Goal: Information Seeking & Learning: Learn about a topic

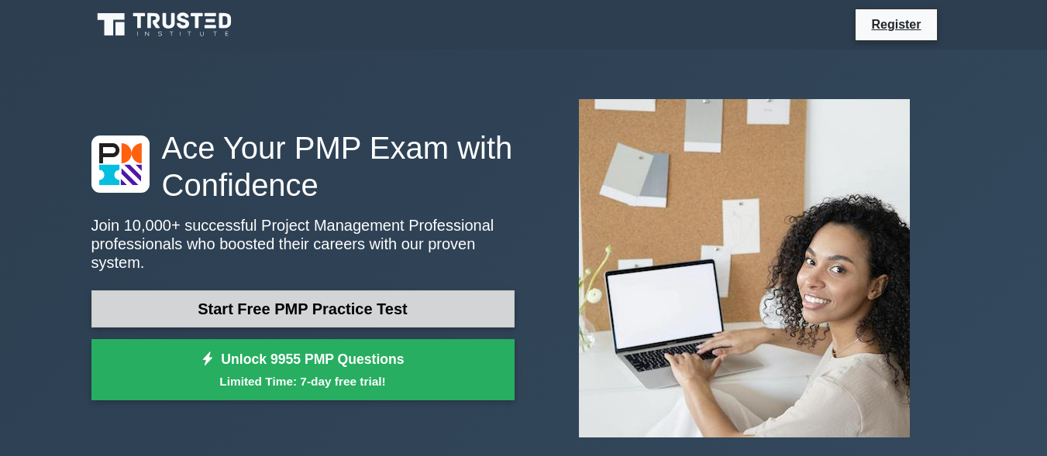
click at [343, 302] on link "Start Free PMP Practice Test" at bounding box center [302, 309] width 423 height 37
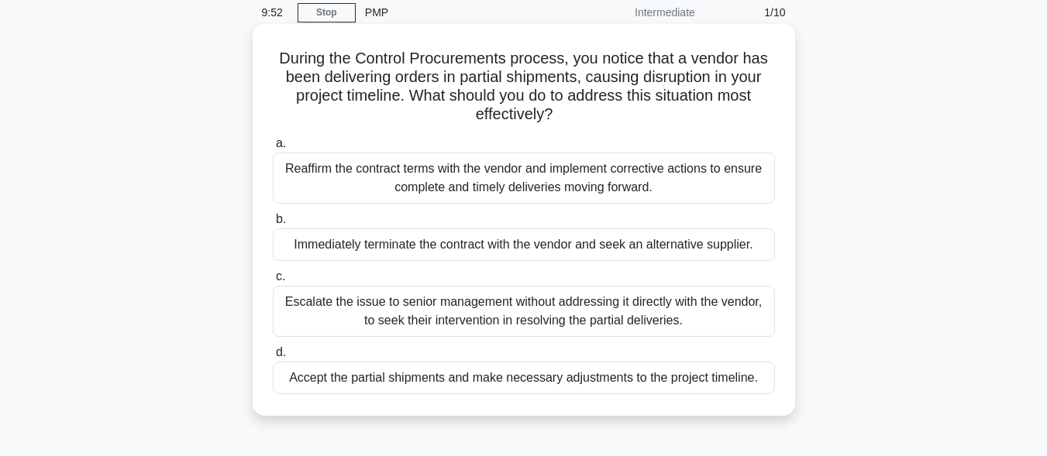
scroll to position [64, 0]
click at [320, 173] on div "Reaffirm the contract terms with the vendor and implement corrective actions to…" at bounding box center [524, 177] width 502 height 51
click at [273, 148] on input "a. Reaffirm the contract terms with the vendor and implement corrective actions…" at bounding box center [273, 143] width 0 height 10
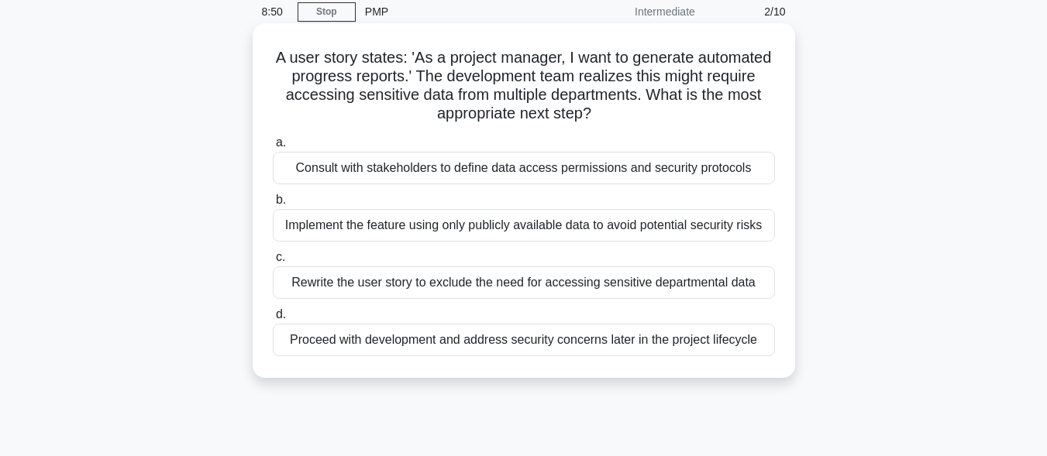
scroll to position [64, 0]
click at [305, 224] on div "Implement the feature using only publicly available data to avoid potential sec…" at bounding box center [524, 224] width 502 height 33
click at [273, 205] on input "b. Implement the feature using only publicly available data to avoid potential …" at bounding box center [273, 200] width 0 height 10
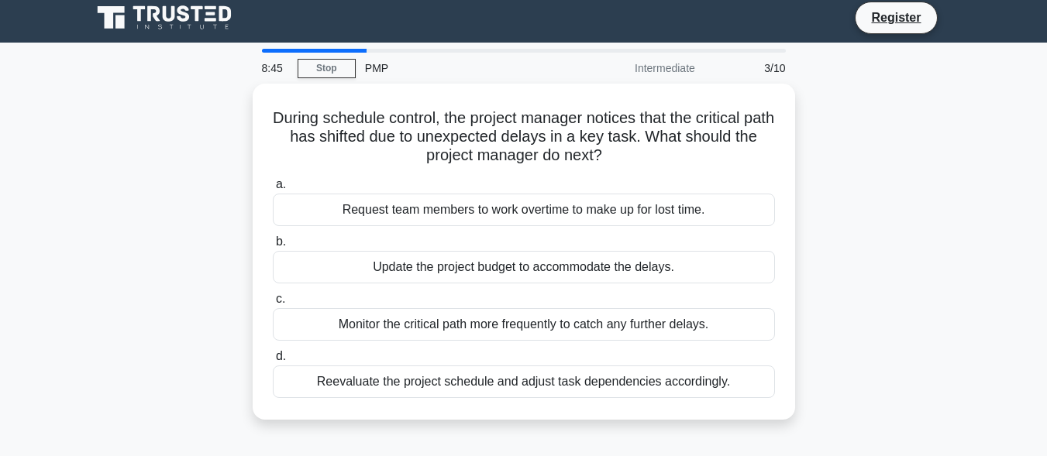
scroll to position [0, 0]
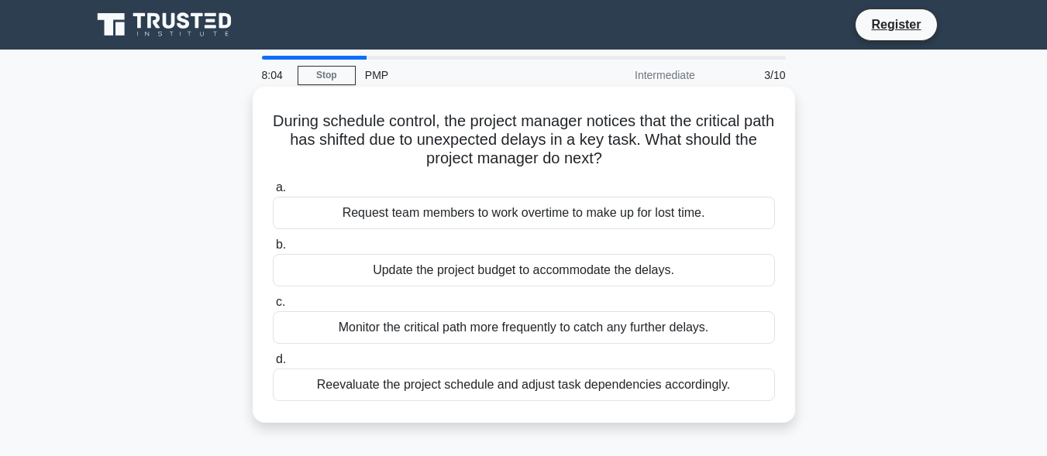
click at [412, 383] on div "Reevaluate the project schedule and adjust task dependencies accordingly." at bounding box center [524, 385] width 502 height 33
click at [273, 365] on input "d. Reevaluate the project schedule and adjust task dependencies accordingly." at bounding box center [273, 360] width 0 height 10
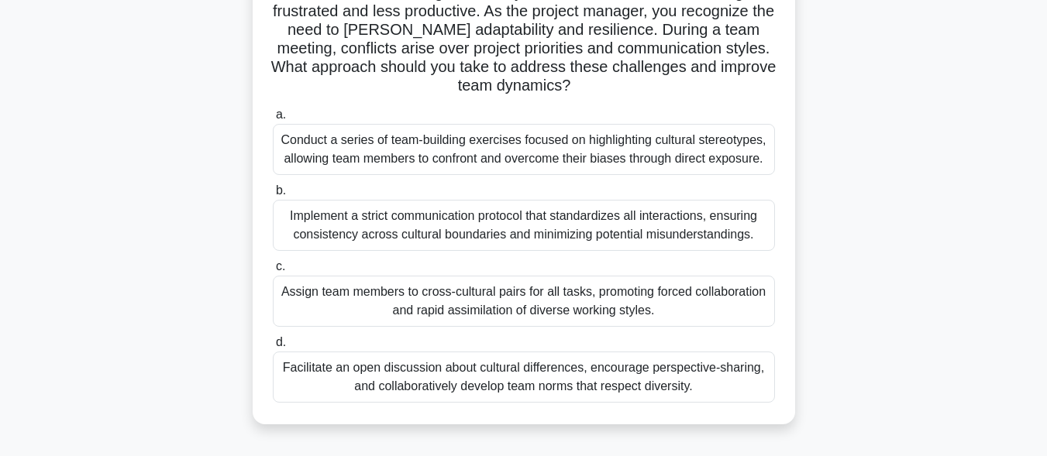
scroll to position [149, 0]
click at [436, 368] on div "Facilitate an open discussion about cultural differences, encourage perspective…" at bounding box center [524, 375] width 502 height 51
click at [273, 346] on input "d. Facilitate an open discussion about cultural differences, encourage perspect…" at bounding box center [273, 341] width 0 height 10
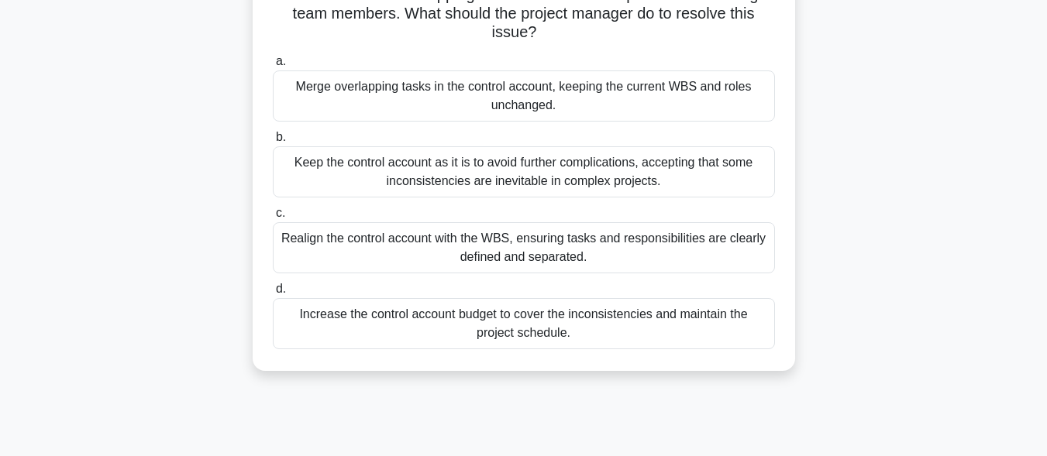
scroll to position [0, 0]
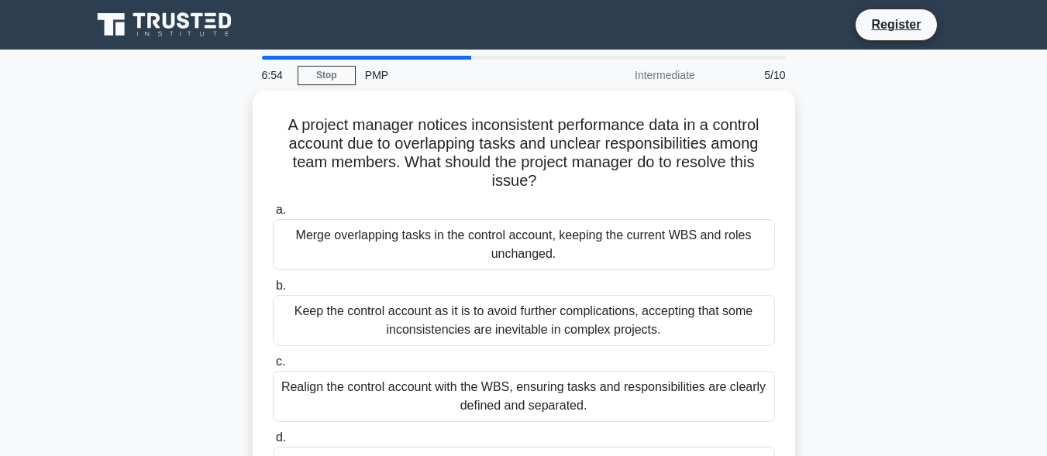
click at [436, 371] on div "Realign the control account with the WBS, ensuring tasks and responsibilities a…" at bounding box center [524, 396] width 502 height 51
click at [273, 367] on input "c. Realign the control account with the WBS, ensuring tasks and responsibilitie…" at bounding box center [273, 362] width 0 height 10
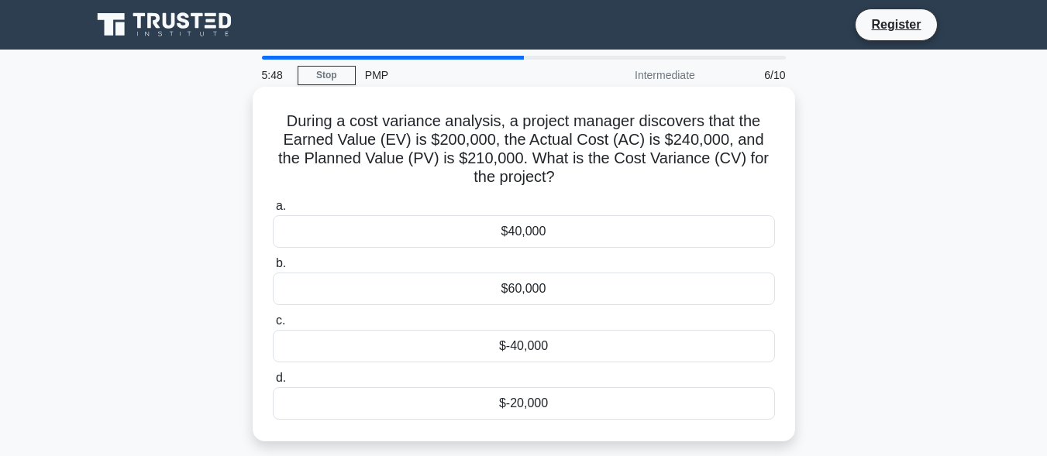
click at [529, 234] on div "$40,000" at bounding box center [524, 231] width 502 height 33
click at [273, 212] on input "a. $40,000" at bounding box center [273, 206] width 0 height 10
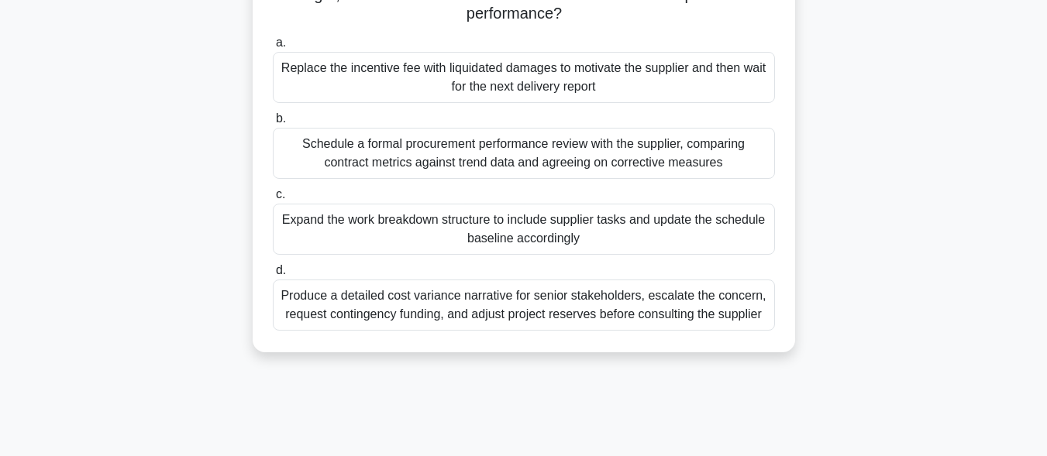
scroll to position [215, 0]
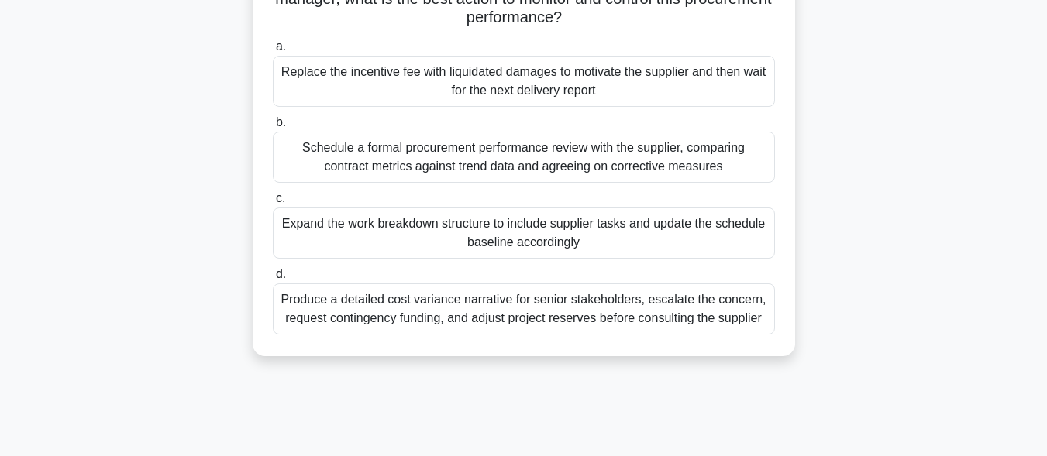
click at [444, 150] on div "Schedule a formal procurement performance review with the supplier, comparing c…" at bounding box center [524, 157] width 502 height 51
click at [273, 128] on input "b. Schedule a formal procurement performance review with the supplier, comparin…" at bounding box center [273, 123] width 0 height 10
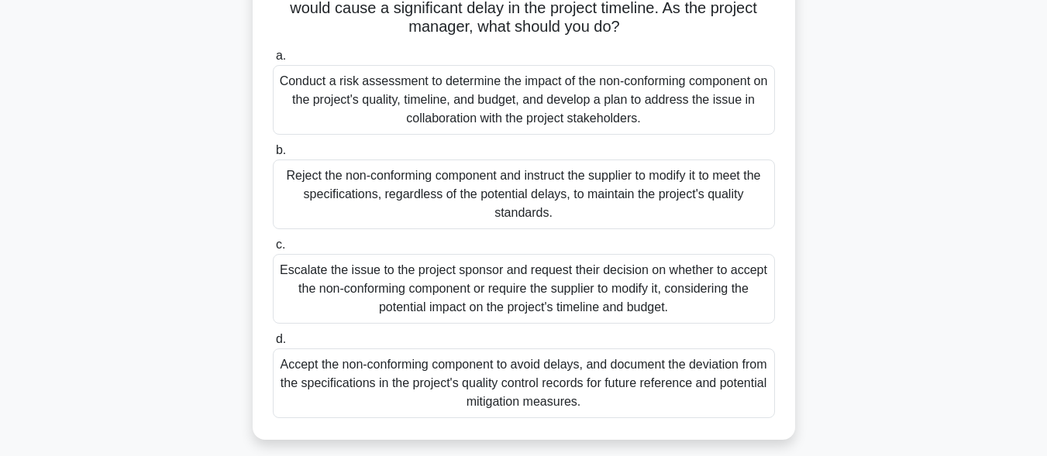
scroll to position [171, 0]
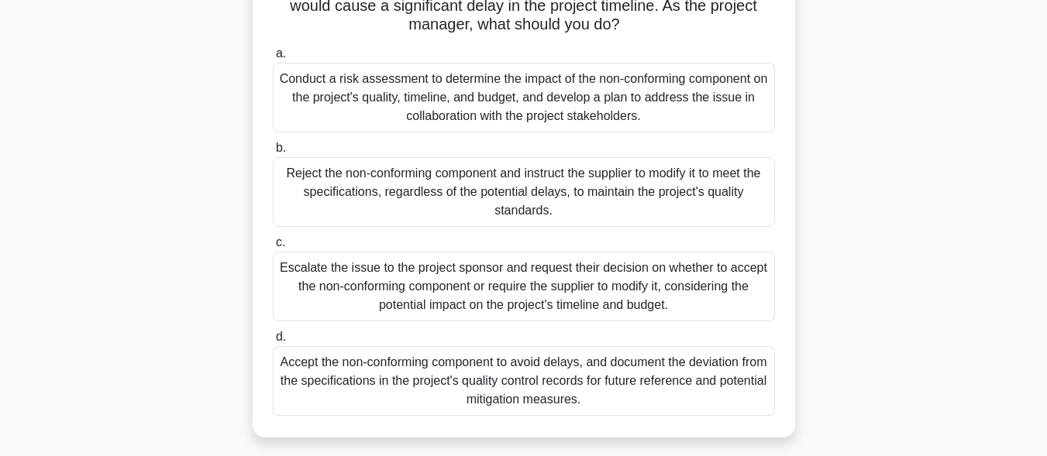
click at [386, 108] on div "Conduct a risk assessment to determine the impact of the non-conforming compone…" at bounding box center [524, 98] width 502 height 70
click at [273, 59] on input "a. Conduct a risk assessment to determine the impact of the non-conforming comp…" at bounding box center [273, 54] width 0 height 10
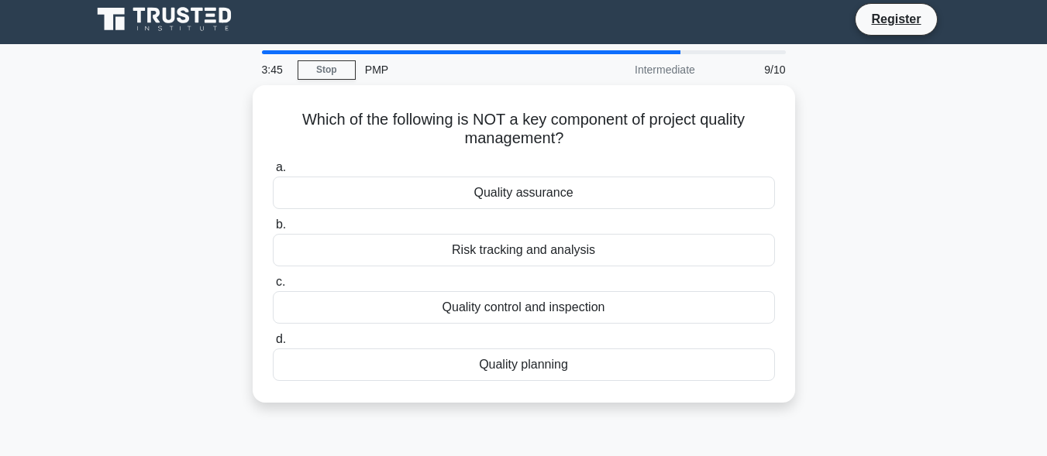
scroll to position [0, 0]
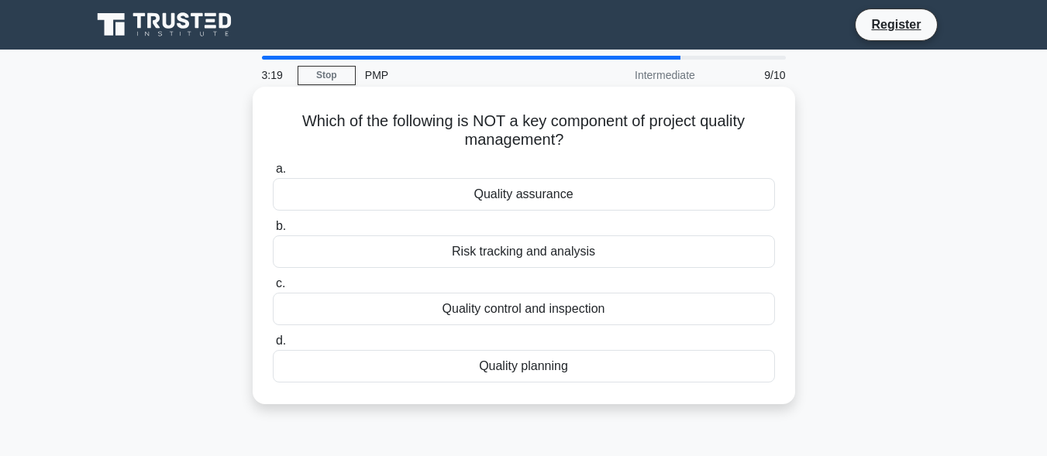
click at [569, 254] on div "Risk tracking and analysis" at bounding box center [524, 252] width 502 height 33
click at [273, 232] on input "b. Risk tracking and analysis" at bounding box center [273, 227] width 0 height 10
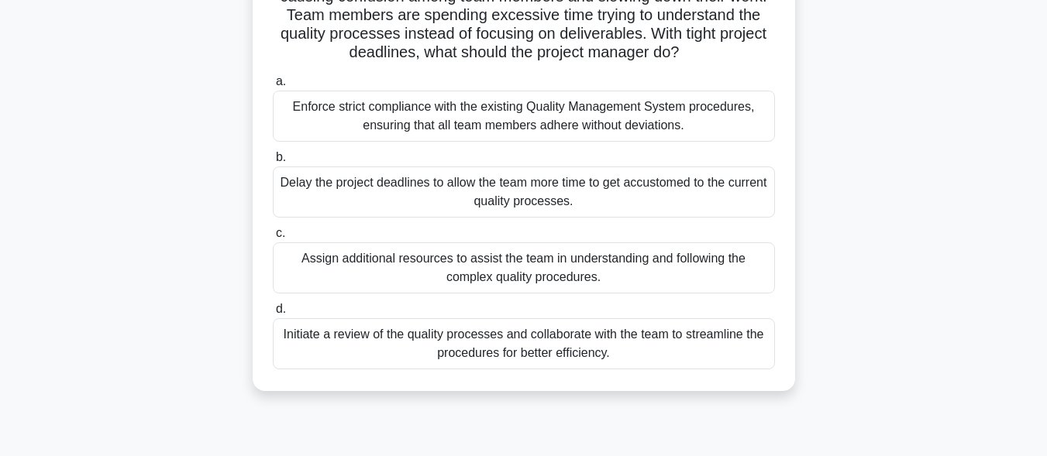
scroll to position [164, 0]
click at [458, 263] on div "Assign additional resources to assist the team in understanding and following t…" at bounding box center [524, 266] width 502 height 51
click at [273, 237] on input "c. Assign additional resources to assist the team in understanding and followin…" at bounding box center [273, 232] width 0 height 10
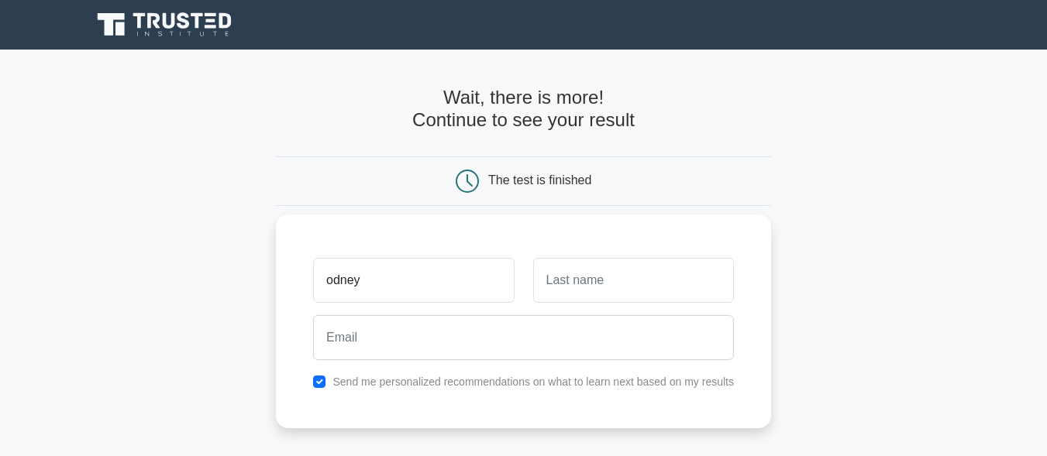
type input "odney"
click at [576, 278] on input "text" at bounding box center [633, 280] width 201 height 45
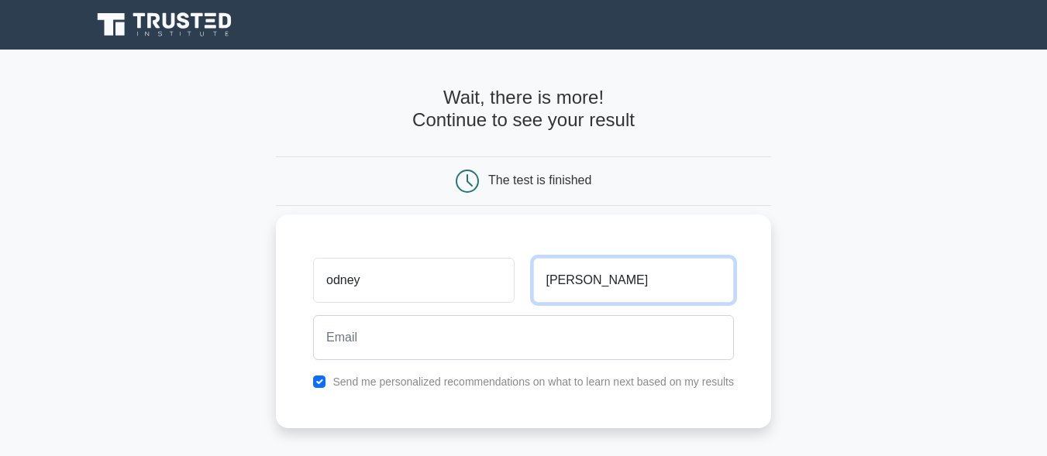
type input "[PERSON_NAME]"
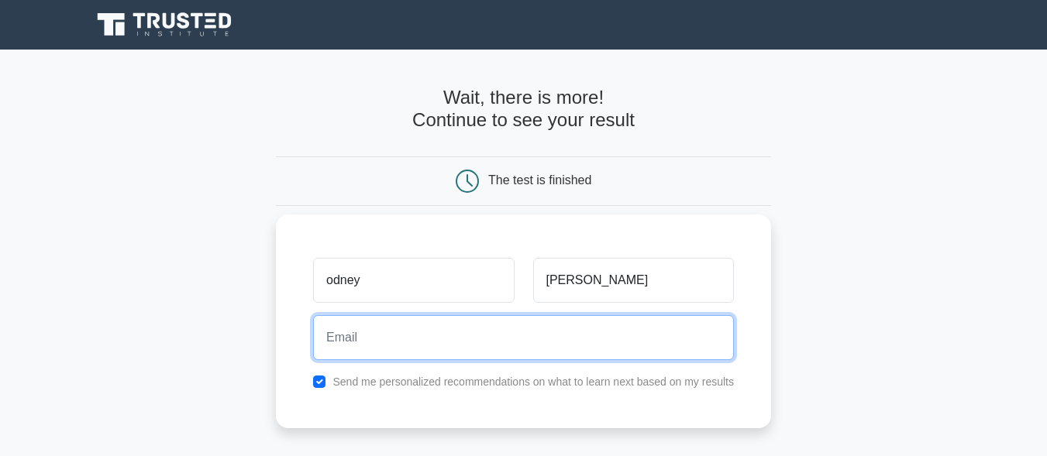
click at [504, 334] on input "email" at bounding box center [523, 337] width 421 height 45
type input "[EMAIL_ADDRESS][DOMAIN_NAME]"
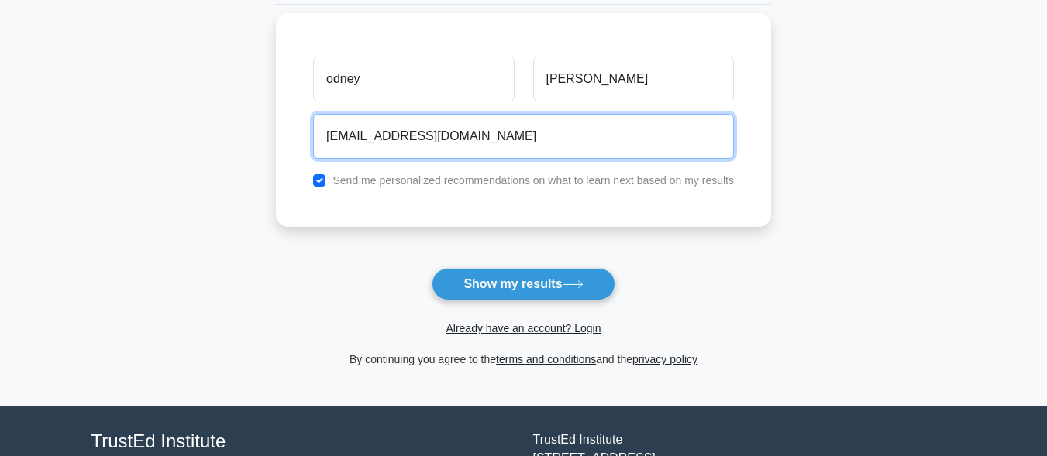
scroll to position [202, 0]
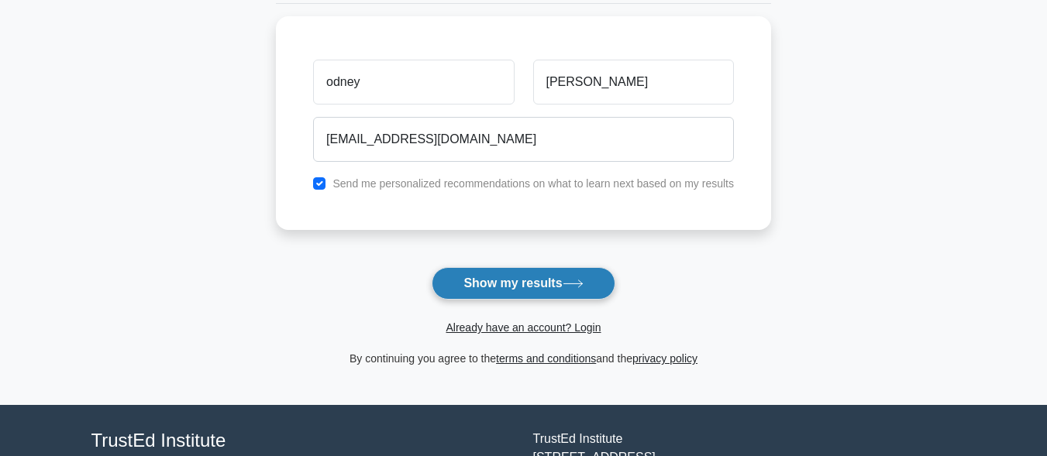
click at [581, 279] on button "Show my results" at bounding box center [523, 283] width 183 height 33
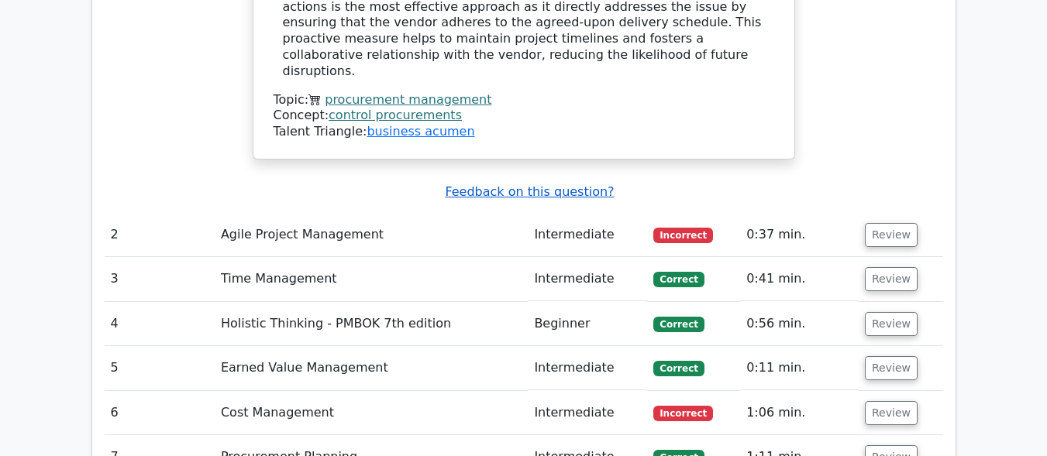
scroll to position [1951, 0]
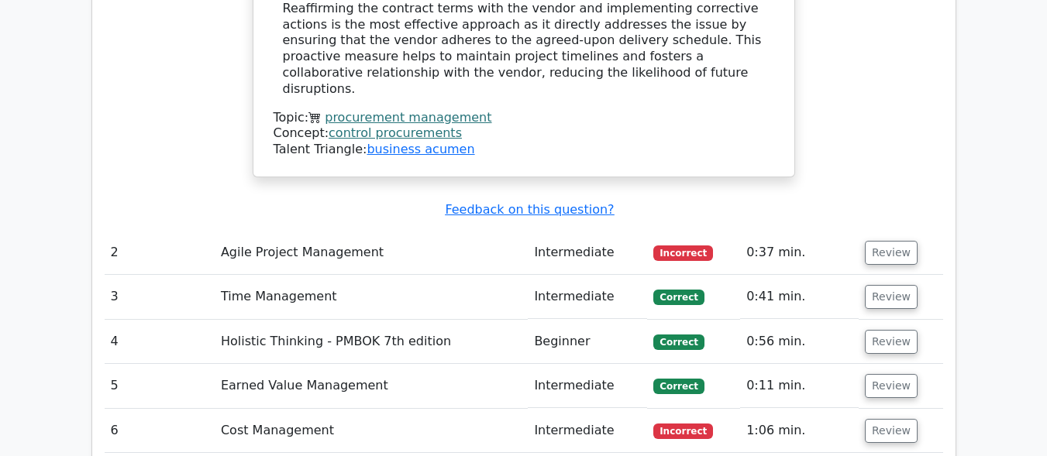
click at [578, 231] on td "Intermediate" at bounding box center [587, 253] width 119 height 44
click at [878, 241] on button "Review" at bounding box center [891, 253] width 53 height 24
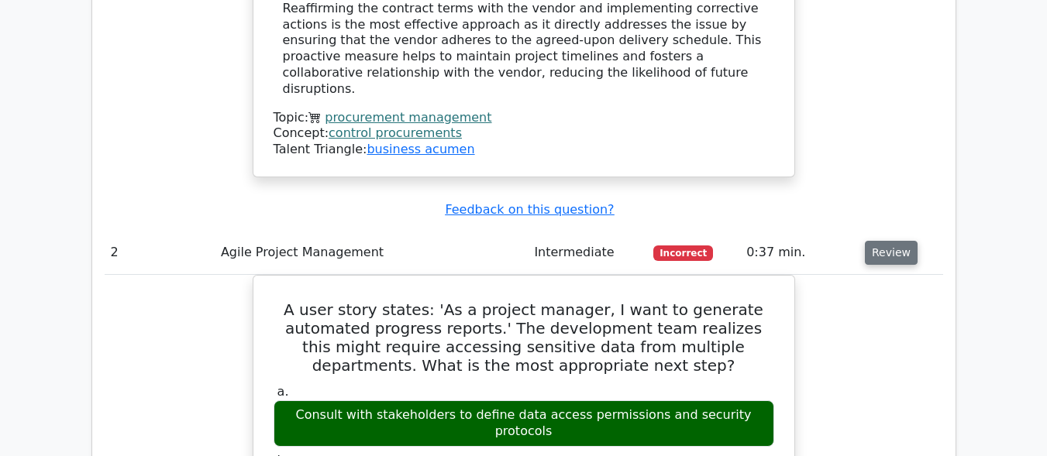
click at [878, 241] on button "Review" at bounding box center [891, 253] width 53 height 24
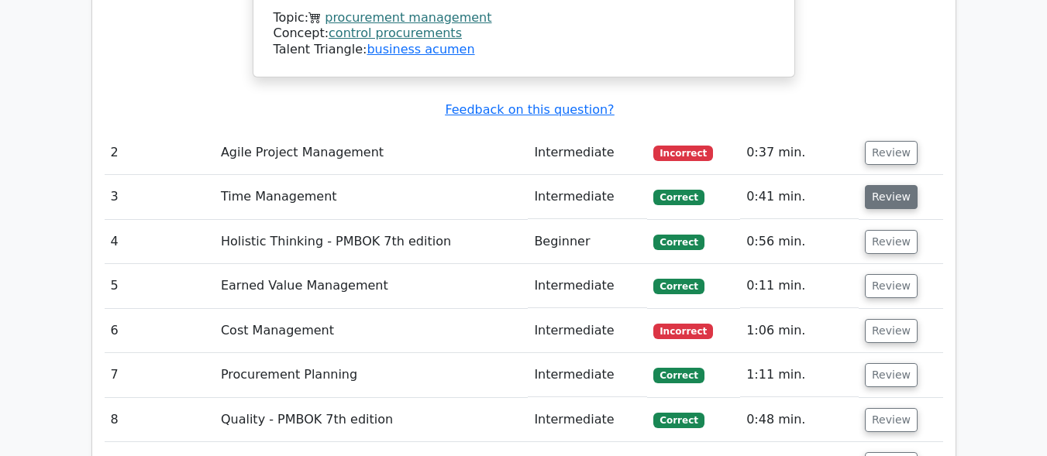
scroll to position [2054, 0]
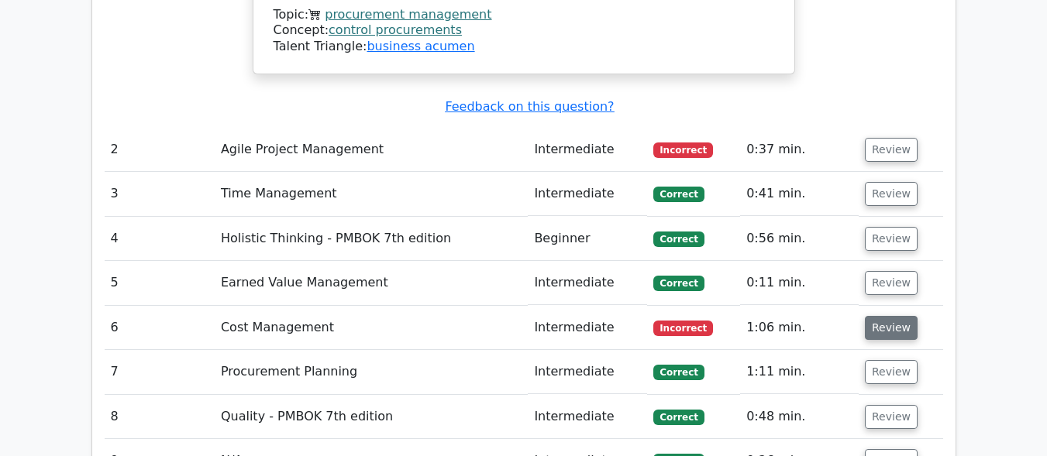
click at [890, 316] on button "Review" at bounding box center [891, 328] width 53 height 24
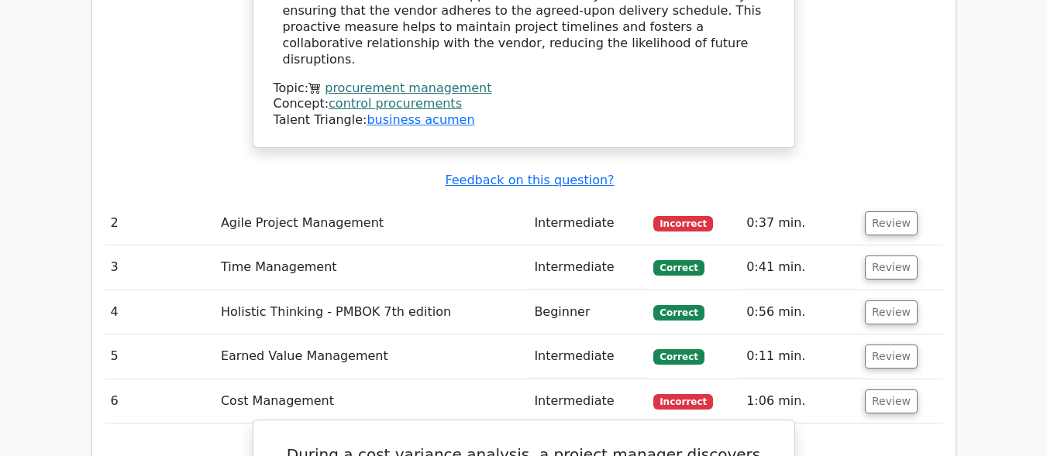
scroll to position [1997, 0]
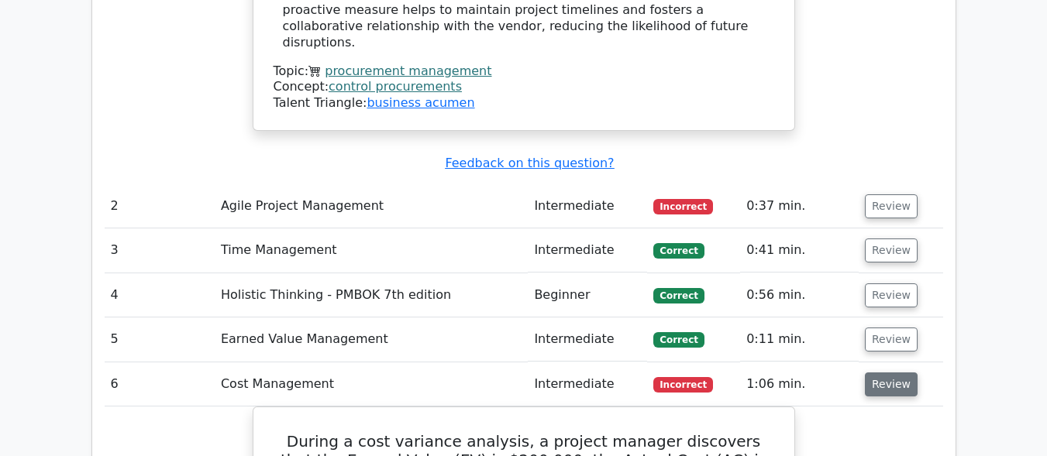
click at [877, 373] on button "Review" at bounding box center [891, 385] width 53 height 24
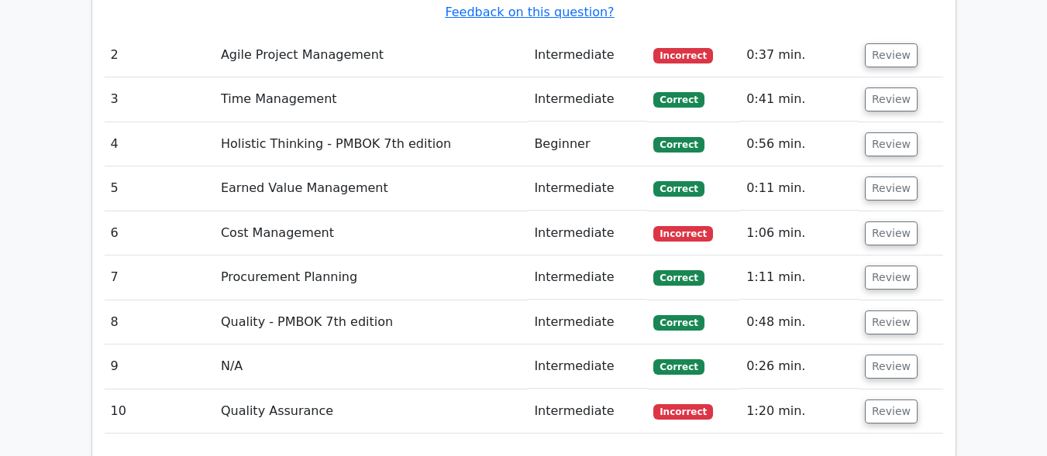
scroll to position [2154, 0]
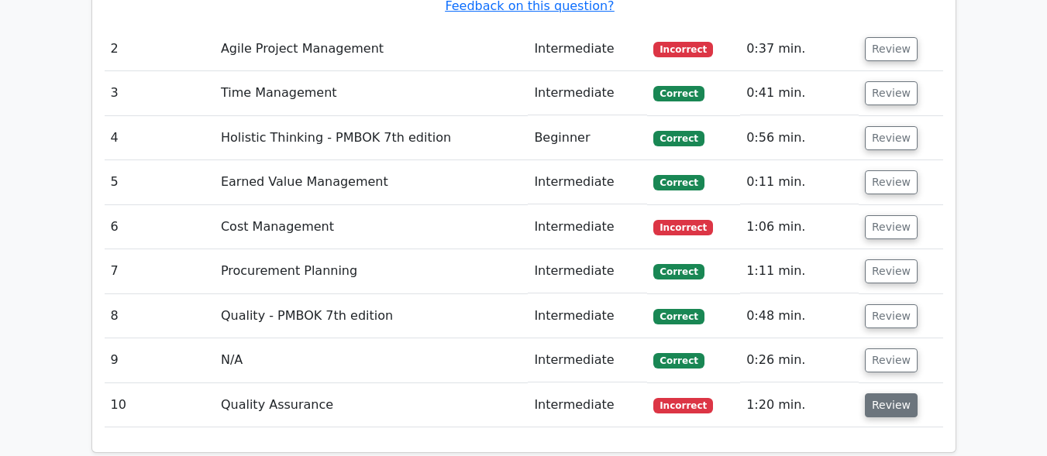
click at [888, 394] on button "Review" at bounding box center [891, 406] width 53 height 24
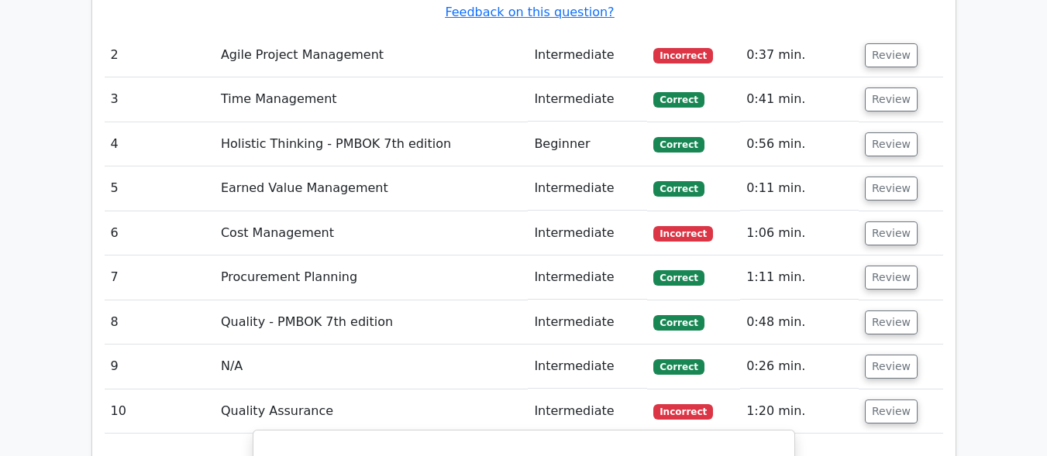
scroll to position [2147, 0]
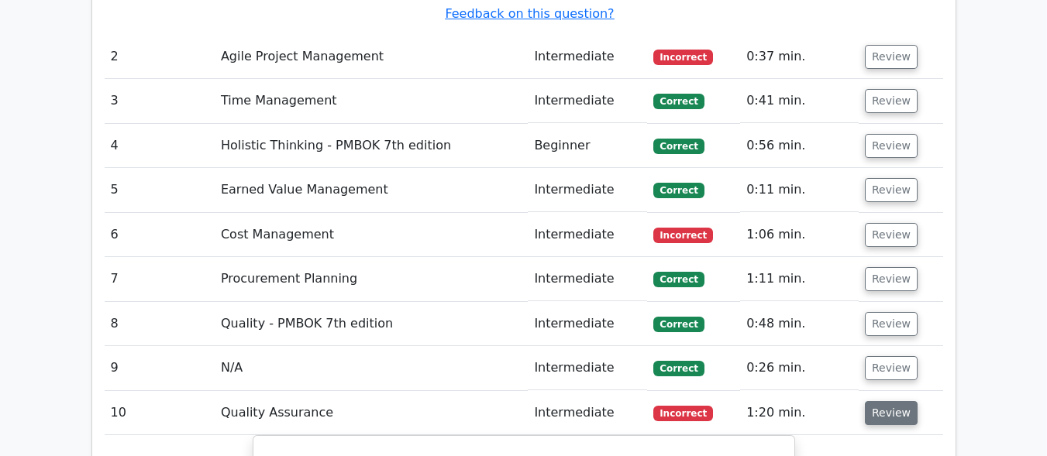
click at [876, 401] on button "Review" at bounding box center [891, 413] width 53 height 24
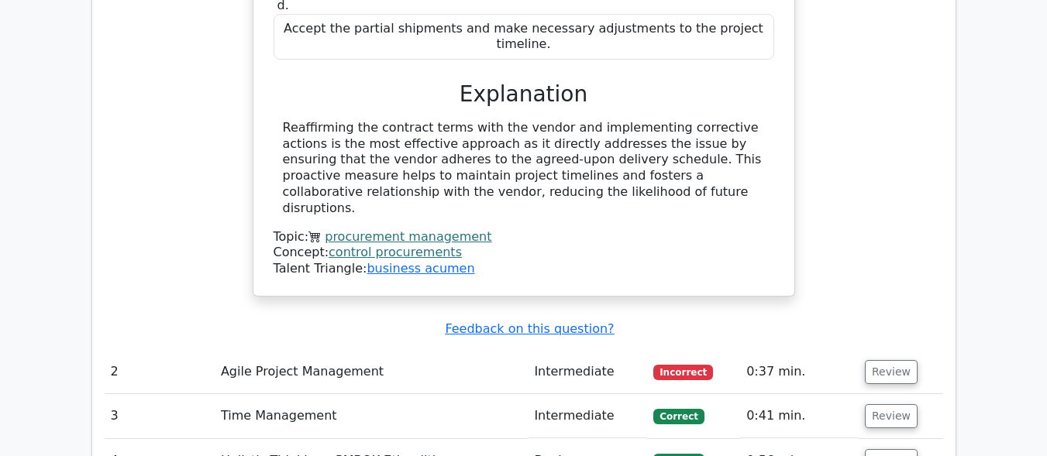
scroll to position [1803, 0]
